Goal: Transaction & Acquisition: Subscribe to service/newsletter

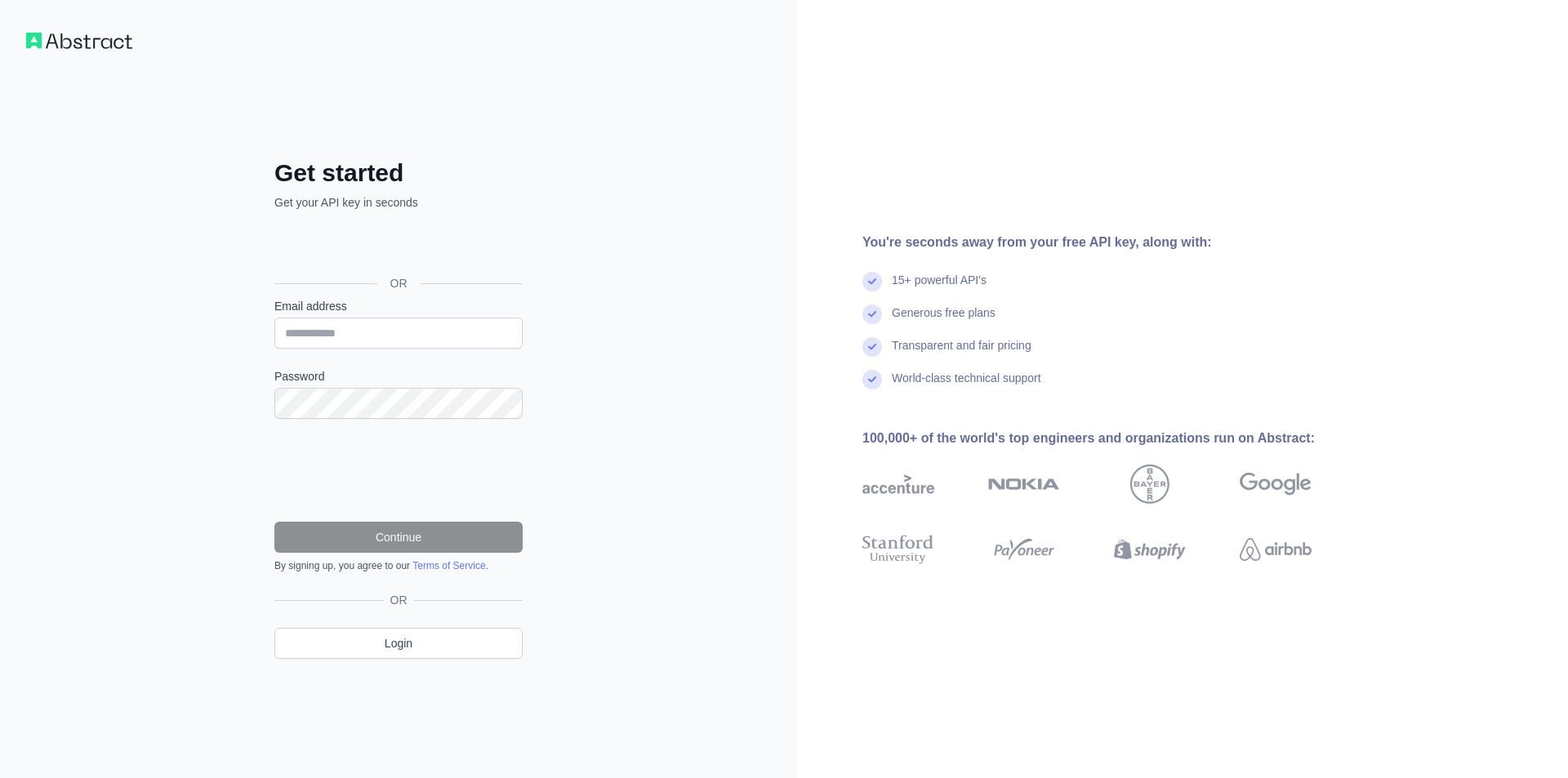
click at [618, 179] on div "Get started Get your API key in seconds OR Email address Password Continue By s…" at bounding box center [398, 389] width 797 height 778
click at [618, 172] on div "Get started Get your API key in seconds OR Email address Password Continue By s…" at bounding box center [398, 389] width 797 height 778
